Goal: Task Accomplishment & Management: Complete application form

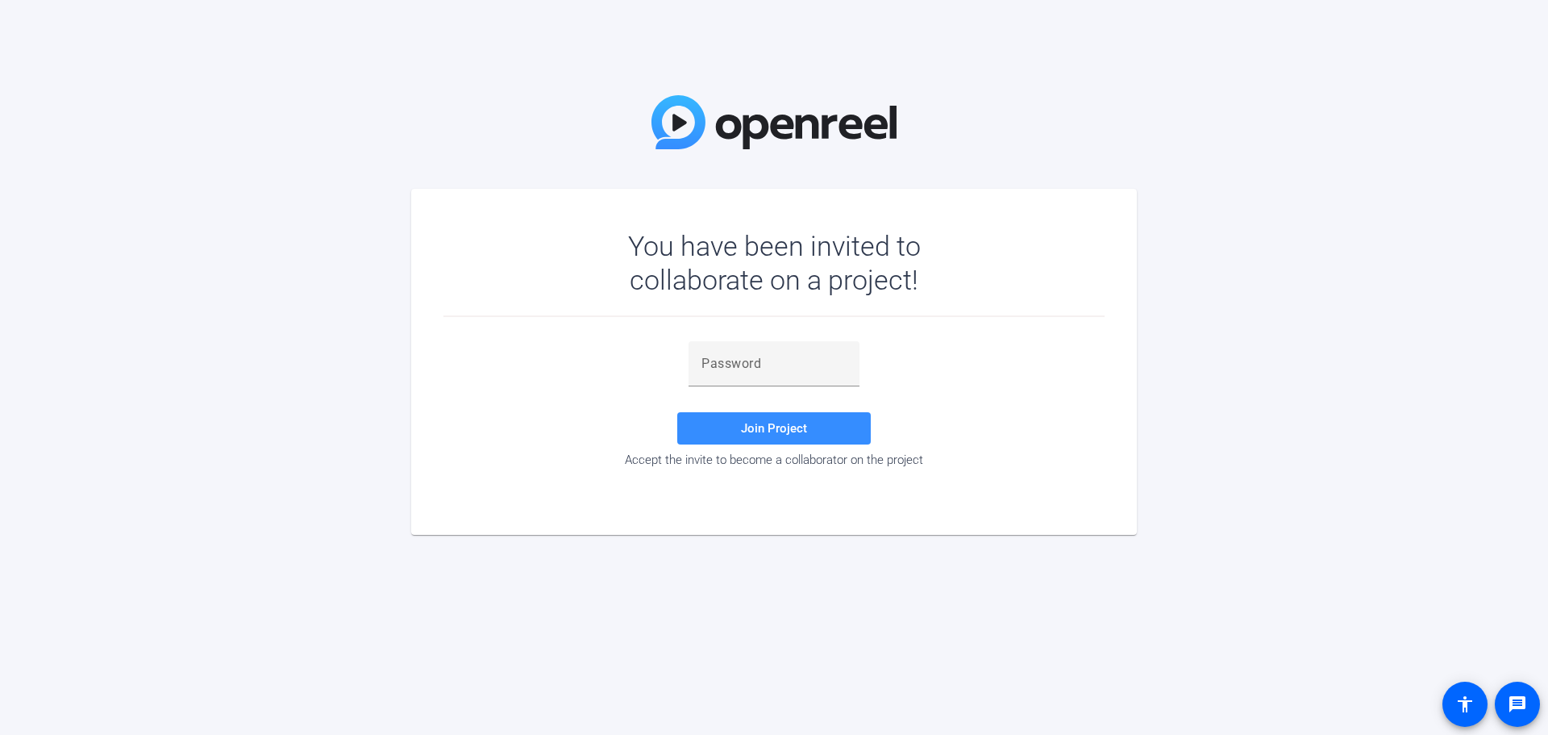
drag, startPoint x: 749, startPoint y: 351, endPoint x: 802, endPoint y: 393, distance: 68.3
click at [749, 351] on div at bounding box center [774, 363] width 145 height 45
click at [809, 371] on input "text" at bounding box center [774, 363] width 145 height 19
paste input "qzq5"
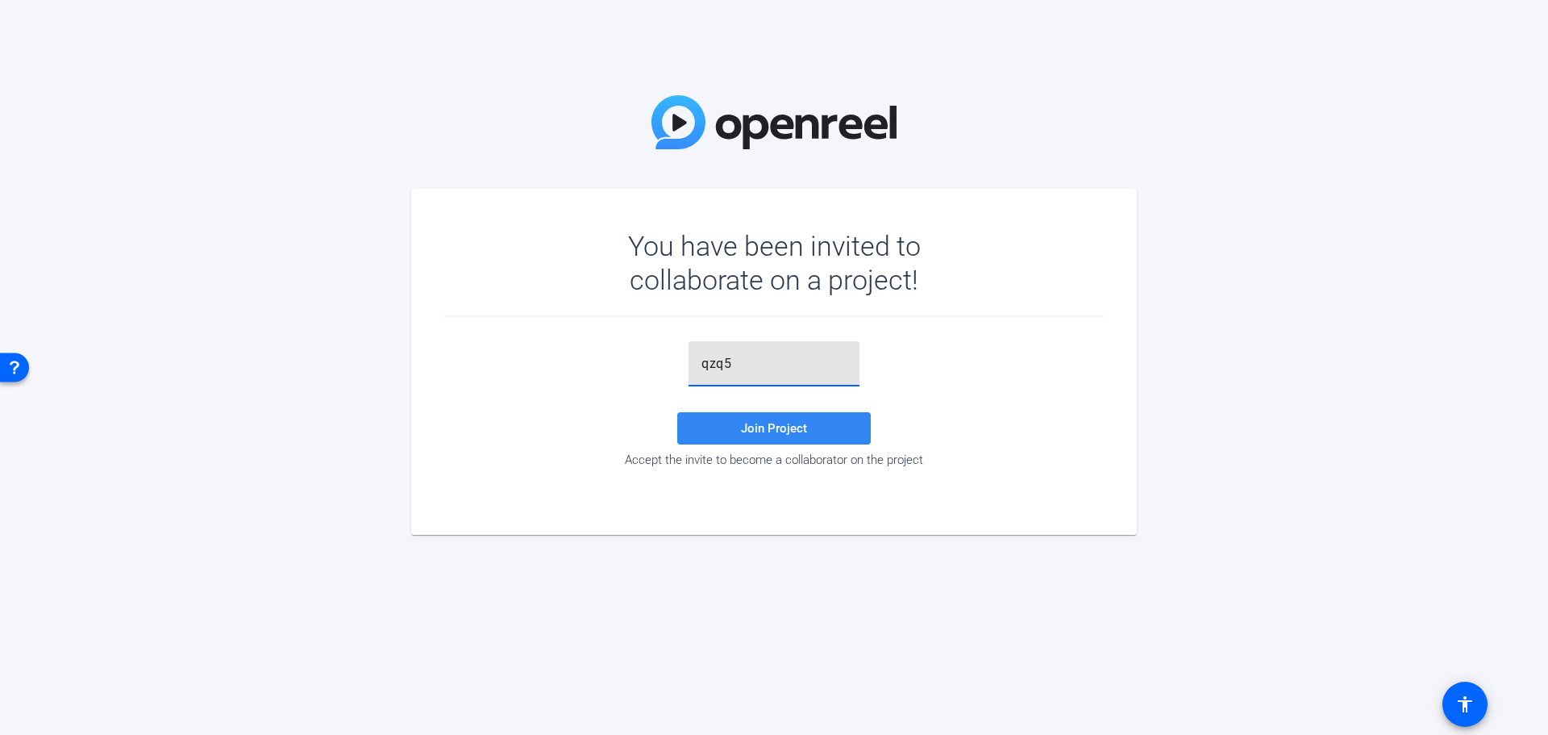
click at [828, 425] on span at bounding box center [774, 428] width 194 height 39
drag, startPoint x: 792, startPoint y: 362, endPoint x: 656, endPoint y: 393, distance: 139.1
click at [656, 393] on div "qzq5 Invalid token, email or password Join Project Accept the invite to become …" at bounding box center [773, 404] width 661 height 126
paste input "nfQ"
type input "nfQq5"
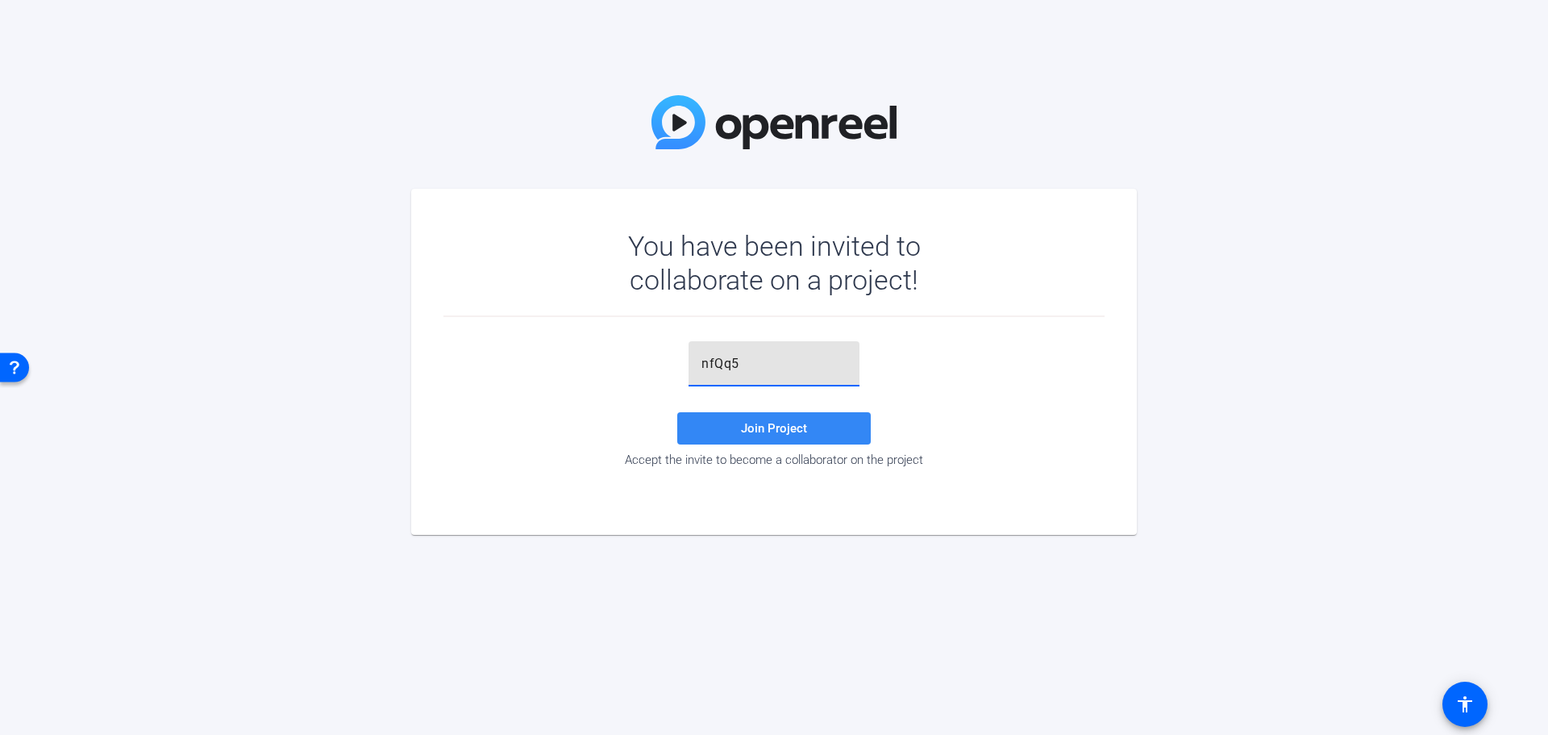
click at [755, 438] on span at bounding box center [774, 428] width 194 height 39
drag, startPoint x: 778, startPoint y: 362, endPoint x: 670, endPoint y: 353, distance: 108.4
click at [678, 366] on div "nfQq5 Invalid token, email or password Join Project Accept the invite to become…" at bounding box center [773, 404] width 661 height 126
click at [602, 381] on div "Join Project Accept the invite to become a collaborator on the project" at bounding box center [773, 404] width 661 height 126
click at [761, 348] on div at bounding box center [774, 363] width 145 height 45
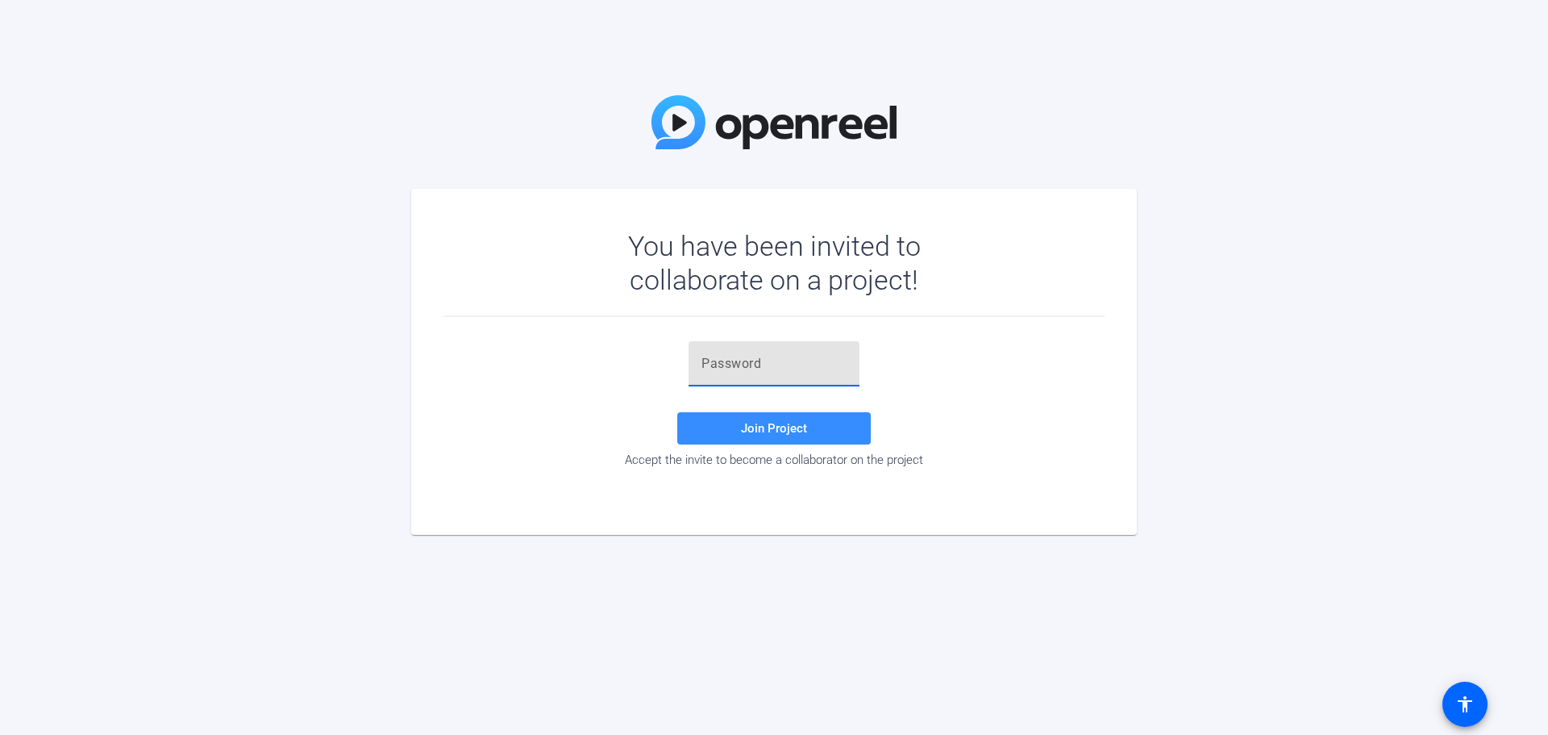
click at [760, 361] on input "text" at bounding box center [774, 363] width 145 height 19
paste input "nfQq5"
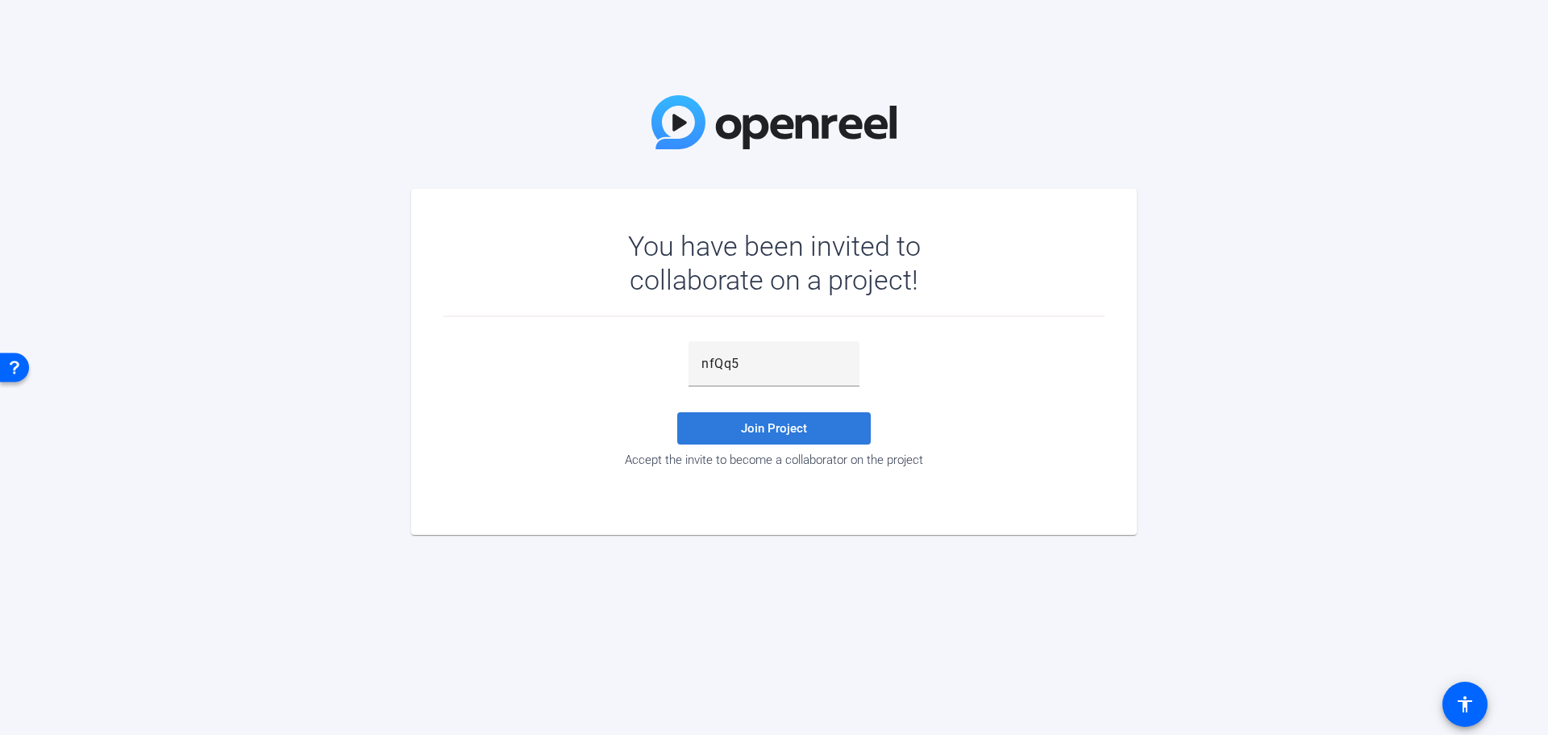
click at [757, 431] on span "Join Project" at bounding box center [774, 428] width 66 height 15
drag, startPoint x: 788, startPoint y: 359, endPoint x: 647, endPoint y: 375, distance: 141.2
click at [647, 375] on div "nfQq5 Invalid token, email or password Join Project Accept the invite to become…" at bounding box center [773, 404] width 661 height 126
paste input "'nfQq5"
click at [759, 440] on span at bounding box center [774, 428] width 194 height 39
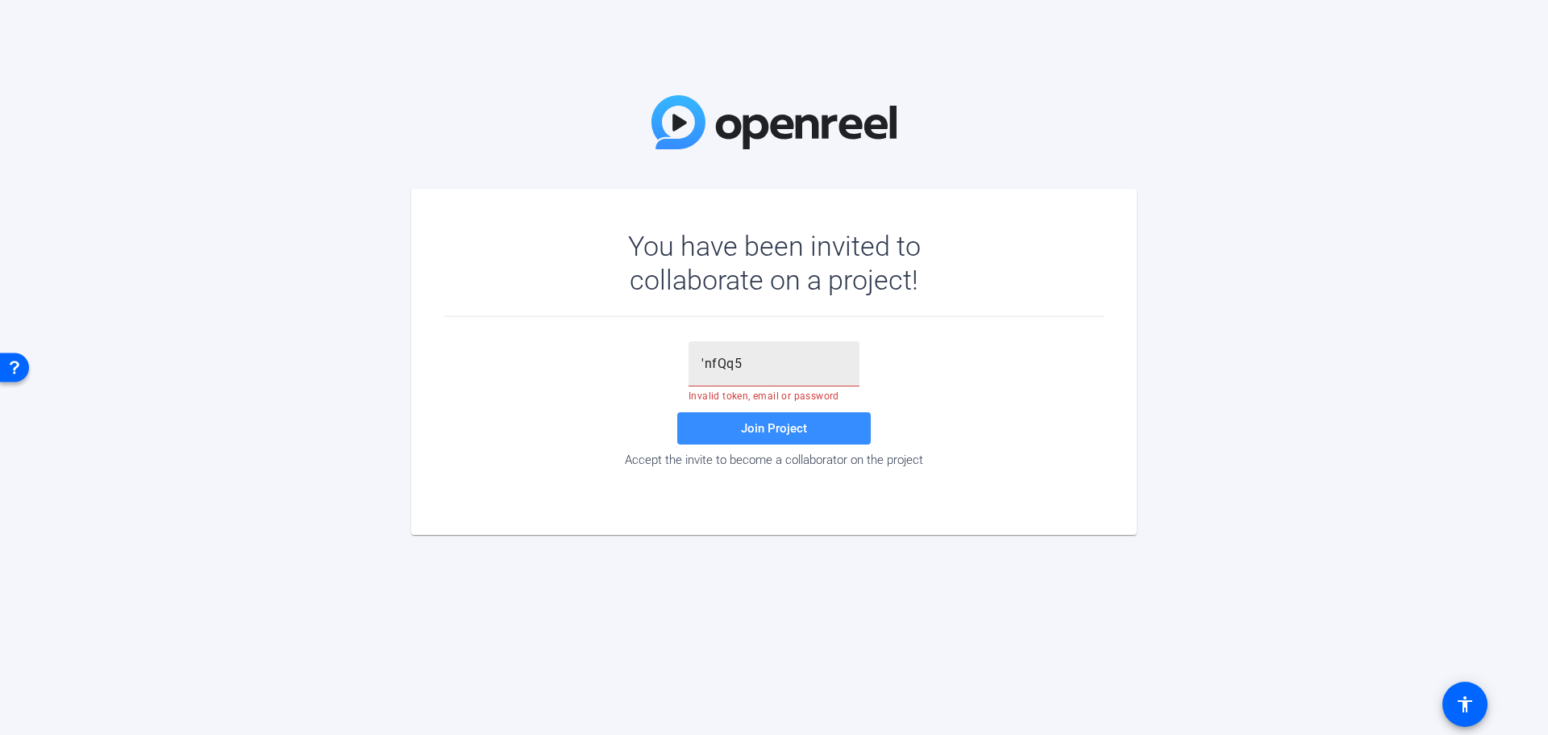
click at [743, 352] on div "'nfQq5" at bounding box center [774, 363] width 145 height 45
click at [745, 356] on input "'nfQq5" at bounding box center [774, 363] width 145 height 19
type input "'nfQq5"
click at [761, 419] on span at bounding box center [774, 428] width 194 height 39
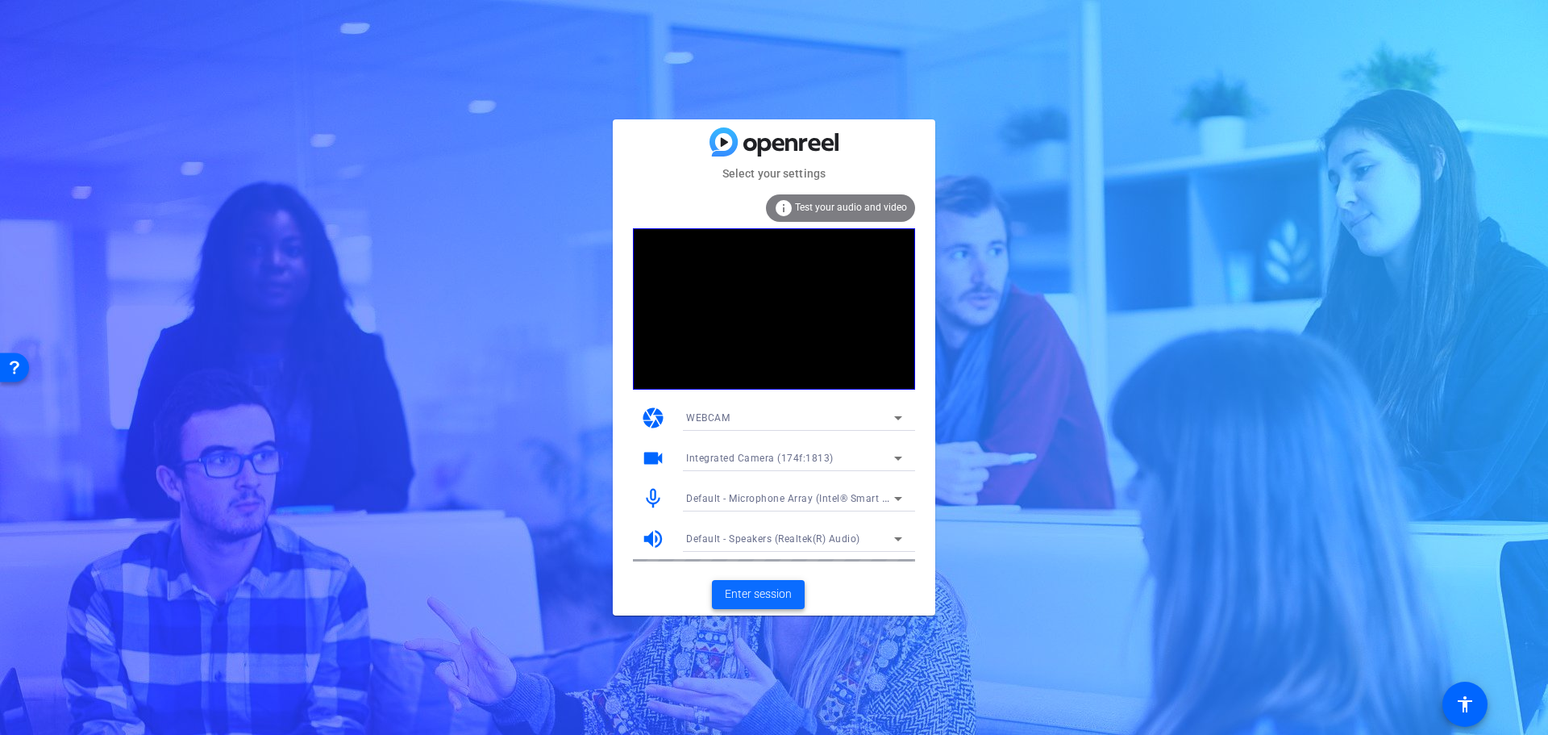
click at [775, 603] on span at bounding box center [758, 594] width 93 height 39
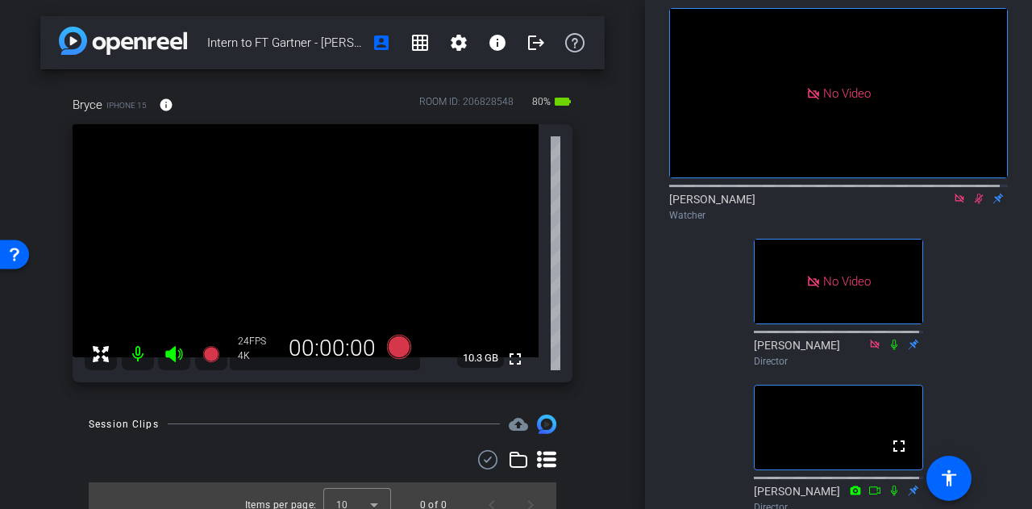
scroll to position [51, 0]
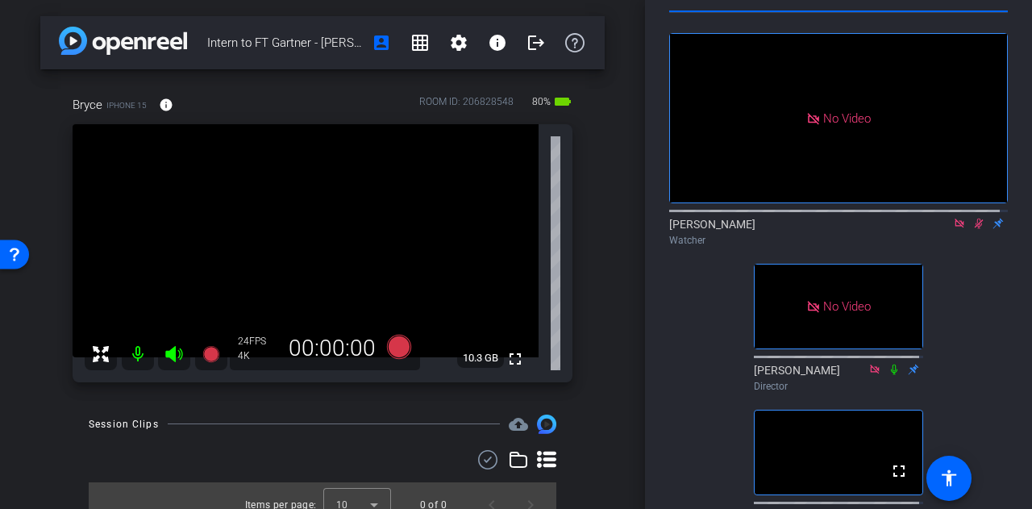
click at [951, 231] on mat-icon at bounding box center [959, 223] width 19 height 15
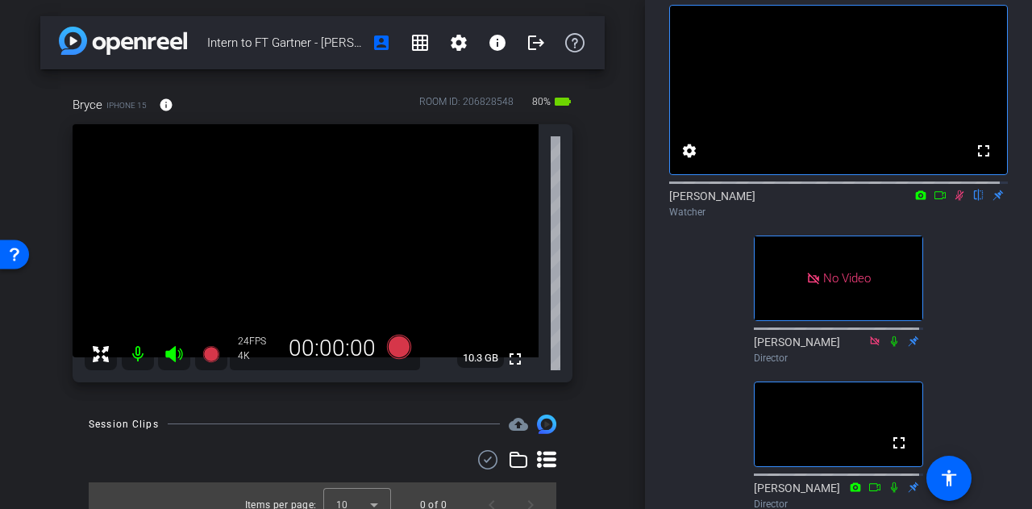
scroll to position [79, 0]
click at [935, 201] on icon at bounding box center [940, 194] width 13 height 11
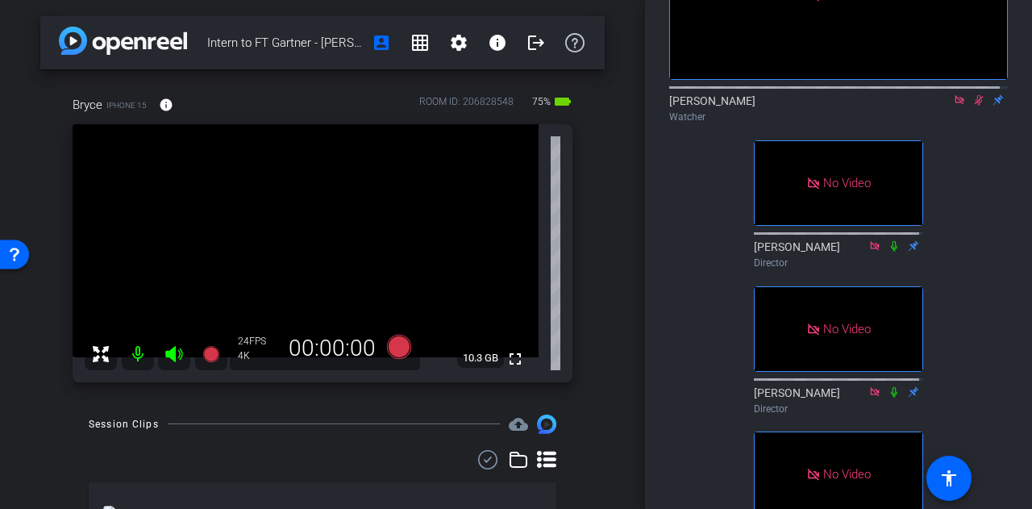
scroll to position [0, 0]
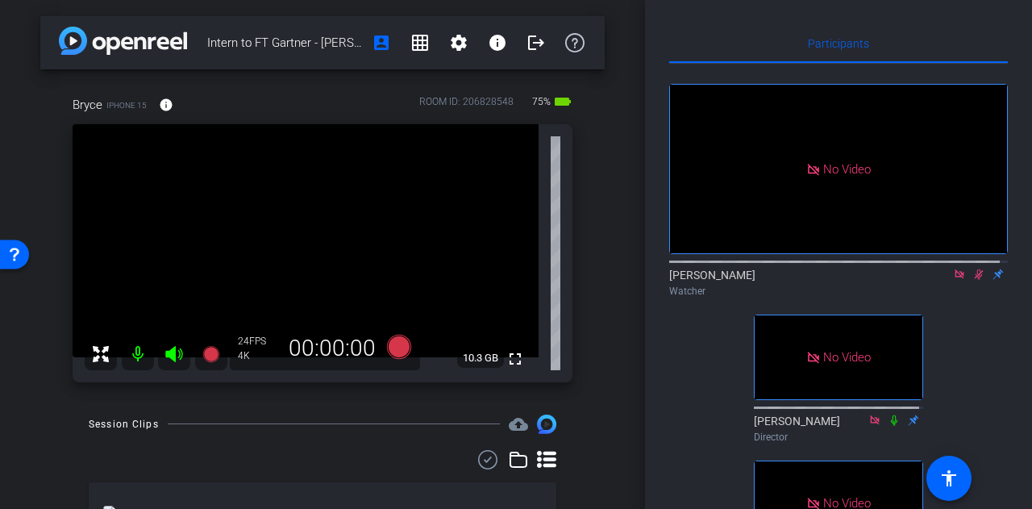
click at [975, 280] on icon at bounding box center [979, 274] width 9 height 10
click at [976, 280] on icon at bounding box center [979, 274] width 6 height 10
click at [973, 280] on icon at bounding box center [978, 274] width 13 height 11
click at [976, 280] on icon at bounding box center [979, 274] width 6 height 10
click at [972, 280] on icon at bounding box center [978, 274] width 13 height 11
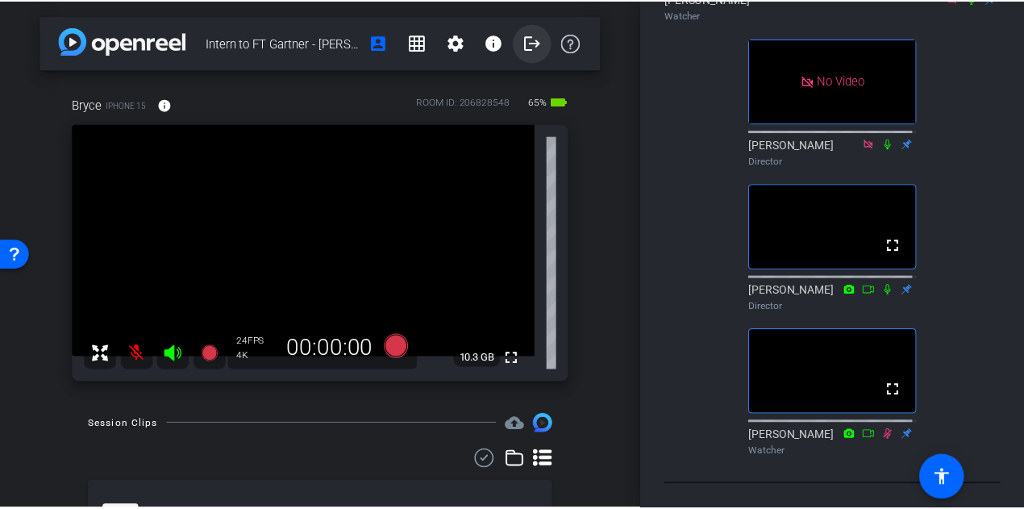
scroll to position [162, 0]
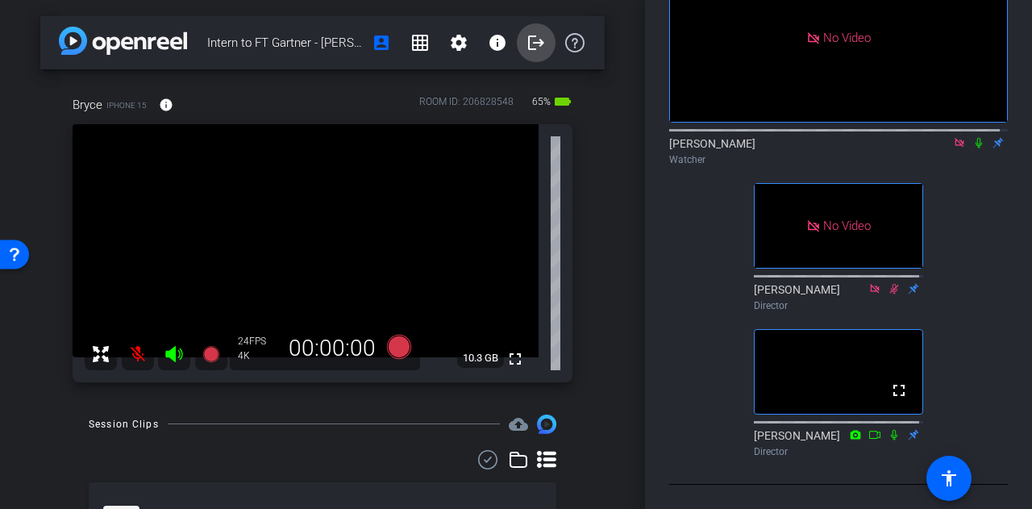
click at [528, 53] on span at bounding box center [536, 42] width 39 height 39
